Goal: Find specific page/section: Find specific page/section

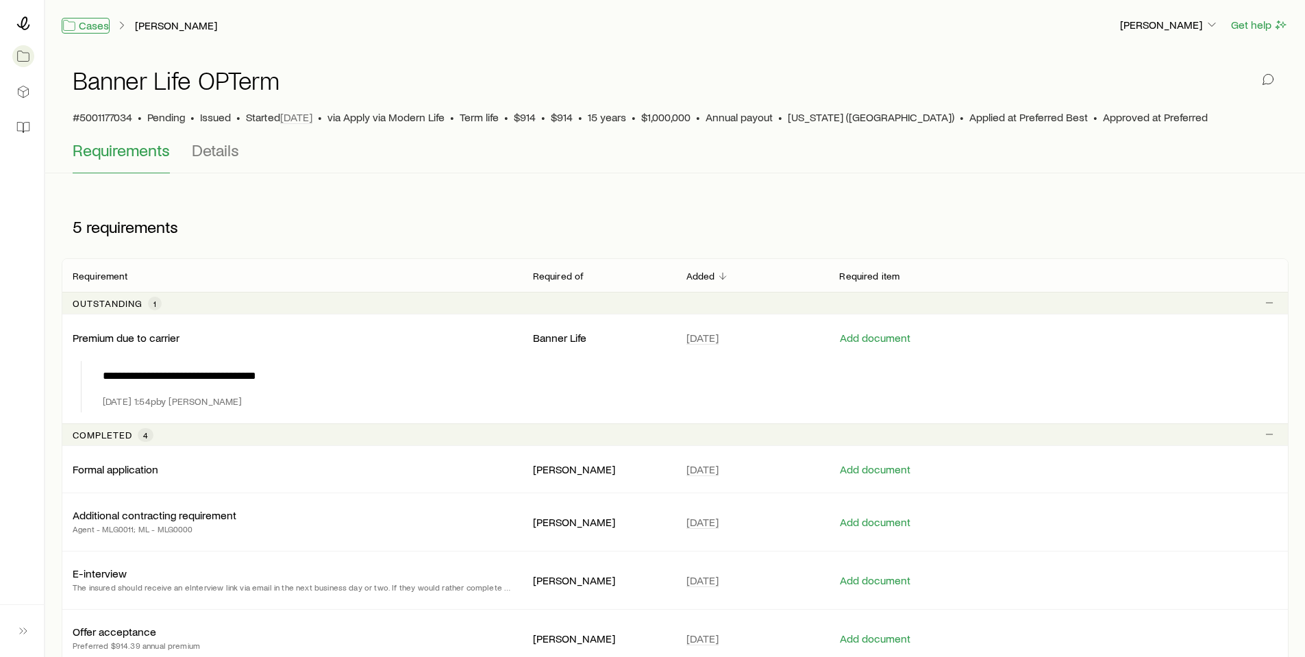
click at [85, 29] on link "Cases" at bounding box center [86, 26] width 48 height 16
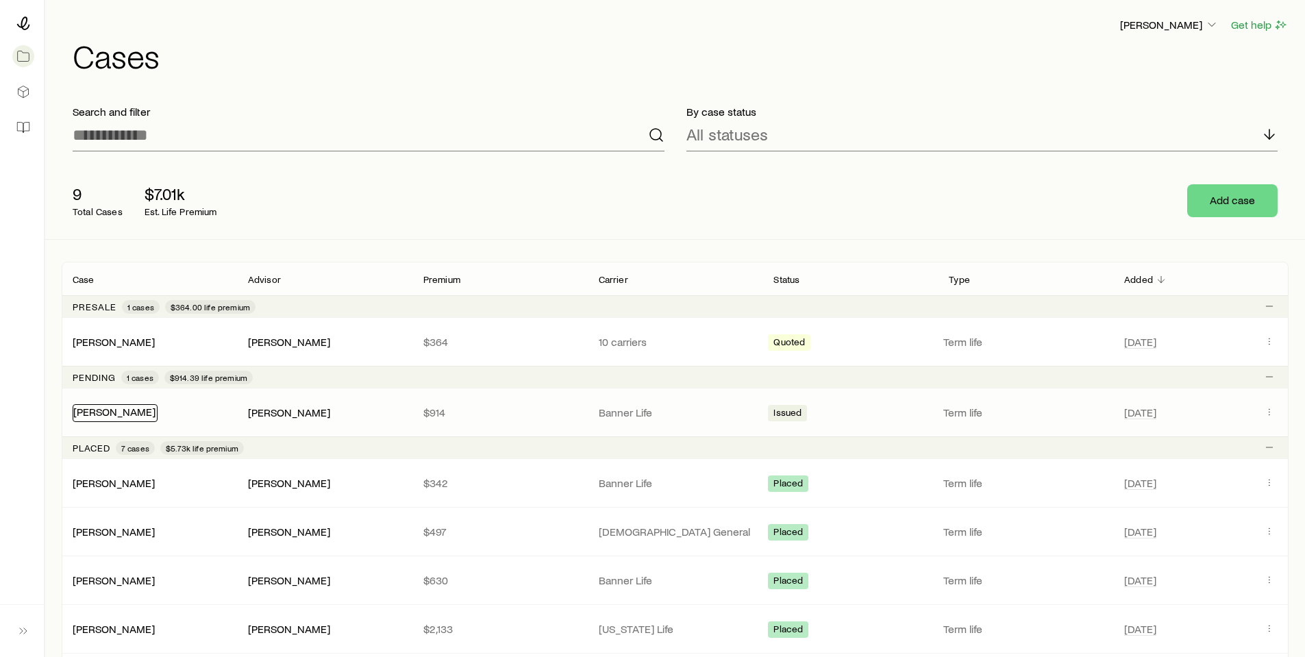
click at [122, 409] on link "[PERSON_NAME]" at bounding box center [114, 411] width 82 height 13
